Goal: Task Accomplishment & Management: Manage account settings

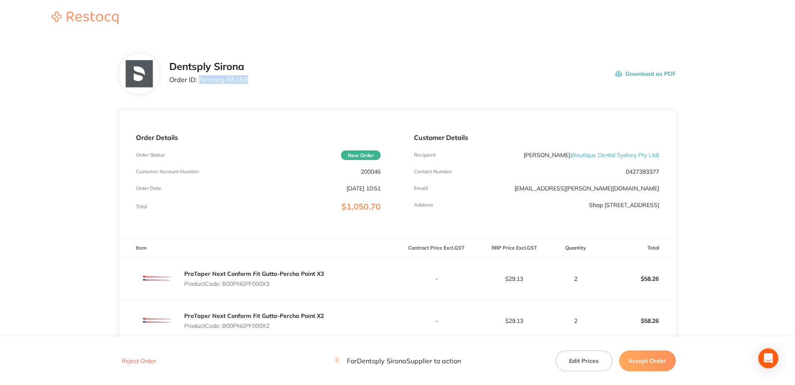
drag, startPoint x: 247, startPoint y: 77, endPoint x: 200, endPoint y: 80, distance: 47.2
click at [200, 80] on div "Dentsply Sirona Order ID: Restocq- 95158 Download as PDF" at bounding box center [422, 74] width 506 height 26
copy p "Restocq- 95158"
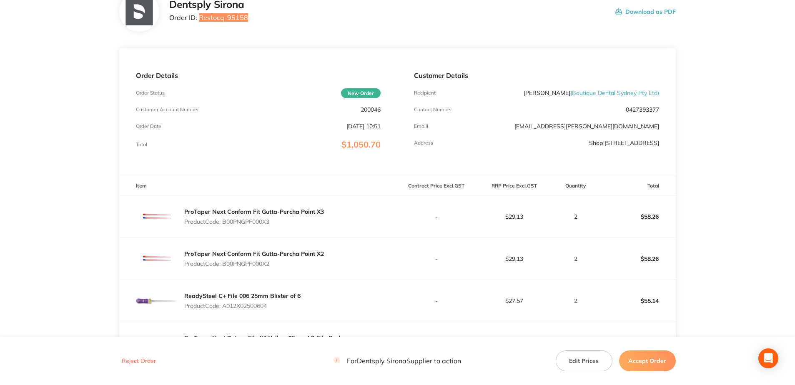
scroll to position [208, 0]
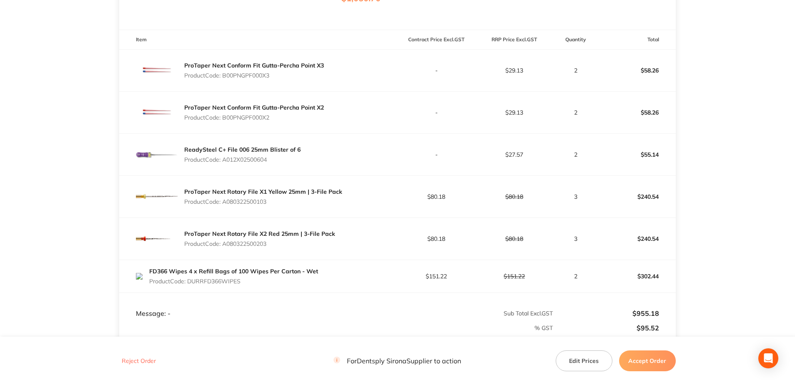
drag, startPoint x: 277, startPoint y: 78, endPoint x: 225, endPoint y: 76, distance: 52.1
click at [225, 76] on p "Product Code: B00PNGPF000X3" at bounding box center [254, 75] width 140 height 7
copy p "B00PNGPF000X3"
drag, startPoint x: 273, startPoint y: 119, endPoint x: 225, endPoint y: 122, distance: 47.6
click at [225, 122] on div "ProTaper Next Conform Fit Gutta-Percha Point X2 Product Code: B00PNGPF000X2" at bounding box center [254, 112] width 140 height 23
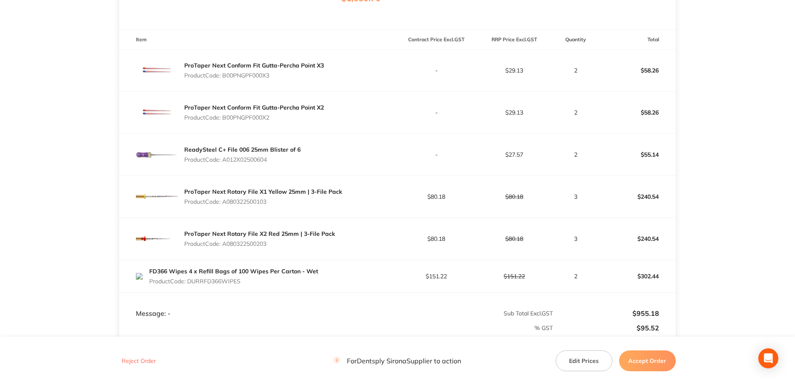
copy p "B00PNGPF000X2"
drag, startPoint x: 273, startPoint y: 159, endPoint x: 225, endPoint y: 162, distance: 48.9
click at [225, 162] on p "Product Code: A012X02500604" at bounding box center [242, 159] width 116 height 7
copy p "A012X02500604"
drag, startPoint x: 264, startPoint y: 202, endPoint x: 226, endPoint y: 202, distance: 38.4
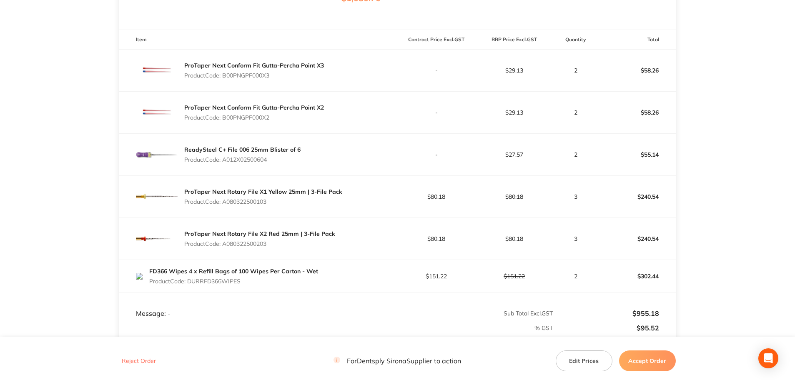
click at [226, 202] on p "Product Code: A080322500103" at bounding box center [263, 201] width 158 height 7
copy p "A080322500103"
drag, startPoint x: 271, startPoint y: 245, endPoint x: 223, endPoint y: 245, distance: 48.4
click at [223, 245] on p "Product Code: A080322500203" at bounding box center [259, 244] width 151 height 7
copy p "A080322500203"
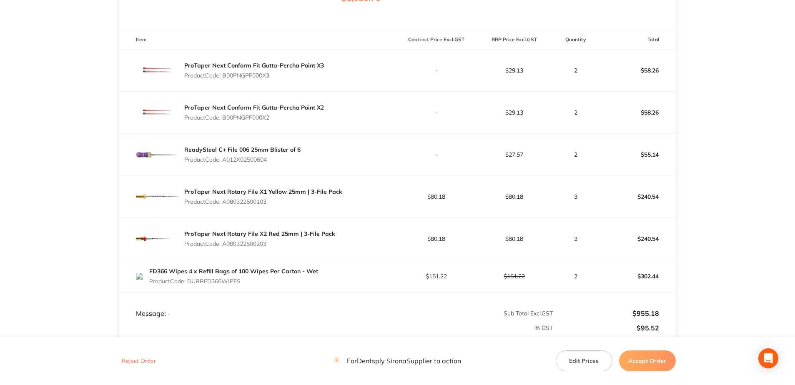
drag, startPoint x: 248, startPoint y: 283, endPoint x: 189, endPoint y: 285, distance: 59.6
click at [189, 285] on div "FD366 Wipes 4 x Refill Bags of 100 Wipes Per Carton - Wet Product Code: DURRFD3…" at bounding box center [233, 276] width 169 height 23
copy p "DURRFD366WIPES"
click at [644, 356] on button "Accept Order" at bounding box center [647, 361] width 57 height 21
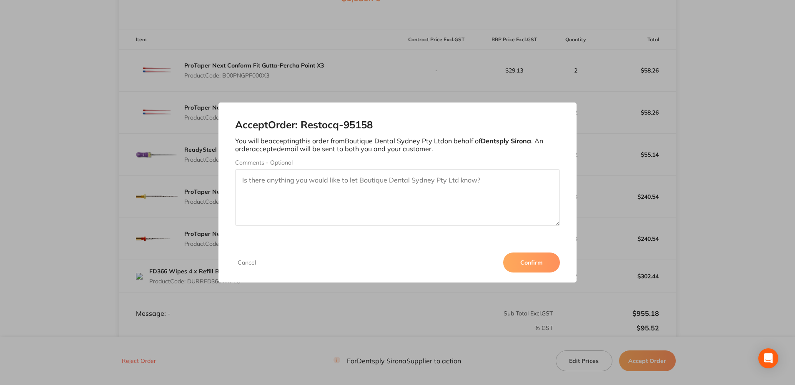
click at [523, 266] on button "Confirm" at bounding box center [531, 263] width 57 height 20
